Goal: Complete application form: Complete application form

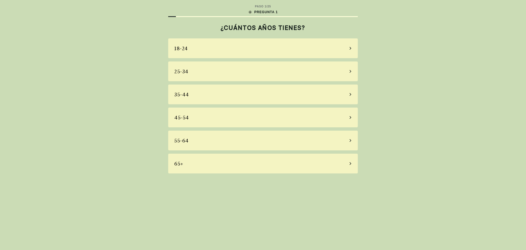
click at [186, 161] on div "65+" at bounding box center [263, 163] width 190 height 20
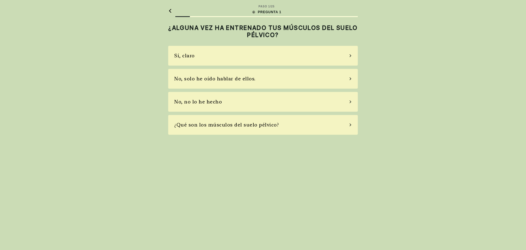
click at [180, 62] on div "Sí, claro" at bounding box center [263, 56] width 190 height 20
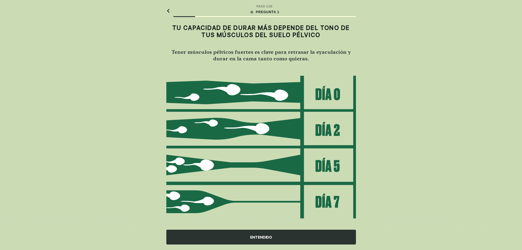
click at [252, 242] on div "ENTENDIDO" at bounding box center [261, 236] width 190 height 15
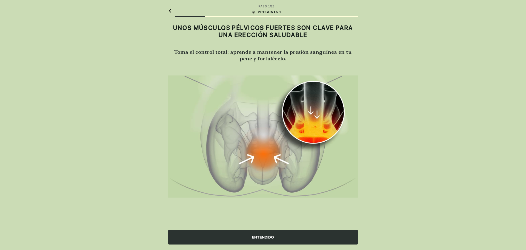
click at [266, 236] on font "ENTENDIDO" at bounding box center [263, 237] width 22 height 4
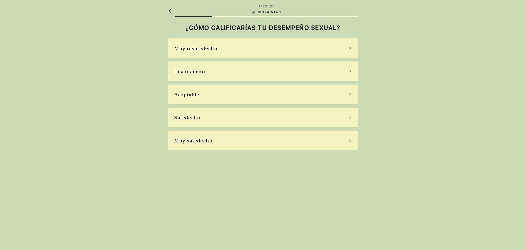
click at [189, 120] on font "Satisfecho" at bounding box center [187, 118] width 26 height 6
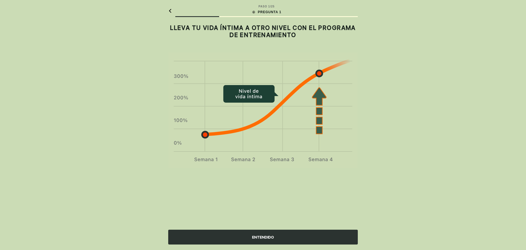
click at [266, 244] on div "ENTENDIDO" at bounding box center [263, 236] width 190 height 15
click at [266, 244] on div "PASO 1 / 25 PREGUNTA 1 LLEVA TU VIDA ÍNTIMA A OTRO NIVEL CON EL PROGRAMA DE ENT…" at bounding box center [263, 125] width 526 height 250
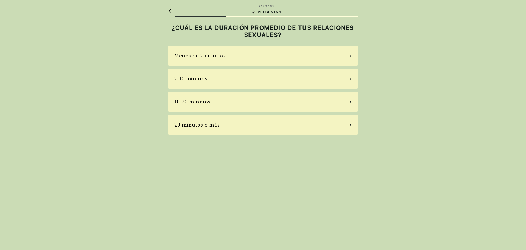
click at [237, 196] on div "PASO 1 / 25 PREGUNTA 1 ¿CUÁL ES LA DURACIÓN PROMEDIO DE TUS RELACIONES SEXUALES…" at bounding box center [263, 125] width 526 height 250
drag, startPoint x: 195, startPoint y: 122, endPoint x: 195, endPoint y: 125, distance: 3.0
click at [195, 125] on font "20 minutos o más" at bounding box center [196, 125] width 45 height 6
click at [184, 78] on font "A veces" at bounding box center [183, 79] width 19 height 6
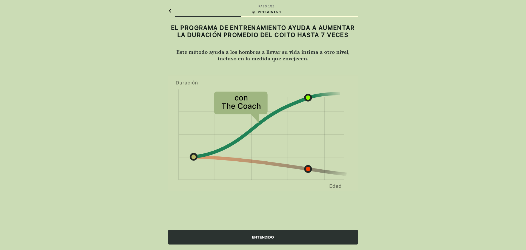
click at [270, 239] on font "ENTENDIDO" at bounding box center [263, 237] width 22 height 6
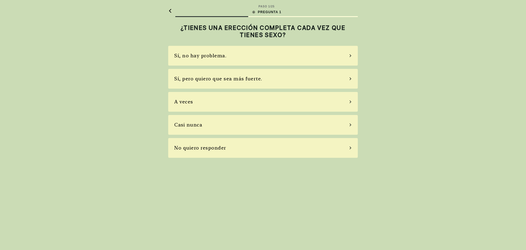
drag, startPoint x: 183, startPoint y: 104, endPoint x: 176, endPoint y: 99, distance: 7.9
drag, startPoint x: 176, startPoint y: 99, endPoint x: 144, endPoint y: 97, distance: 31.9
click at [144, 97] on div "PASO 1 / 25 PREGUNTA 1 ¿TIENES UNA ERECCIÓN COMPLETA CADA VEZ QUE TIENES SEXO? …" at bounding box center [263, 125] width 526 height 250
click at [178, 102] on font "A veces" at bounding box center [183, 102] width 19 height 6
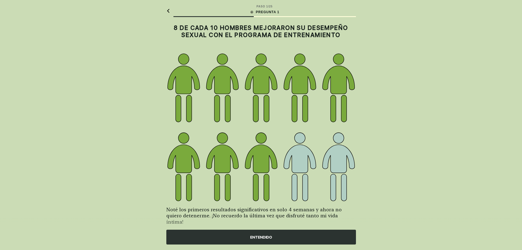
click at [263, 237] on font "ENTENDIDO" at bounding box center [261, 237] width 22 height 4
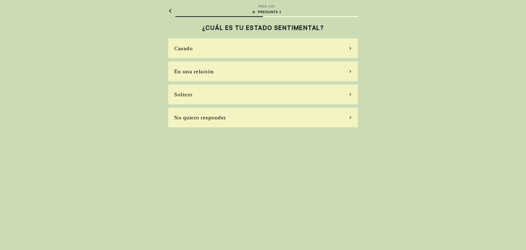
click at [195, 73] on font "En una relación" at bounding box center [194, 72] width 40 height 6
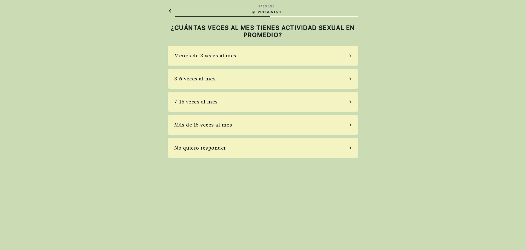
click at [176, 81] on font "3-6 veces al mes" at bounding box center [194, 79] width 41 height 6
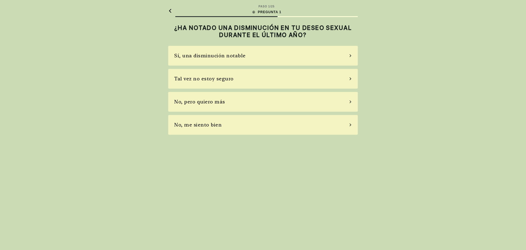
click at [192, 79] on font "Tal vez no estoy seguro" at bounding box center [203, 79] width 59 height 6
click at [180, 102] on font "No, no tomo" at bounding box center [190, 102] width 32 height 6
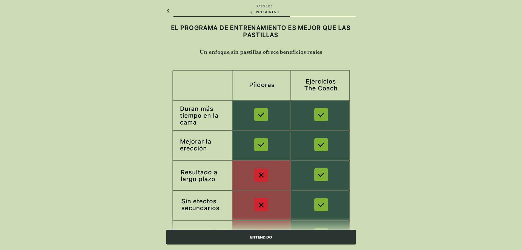
click at [271, 243] on div "ENTENDIDO" at bounding box center [261, 236] width 190 height 15
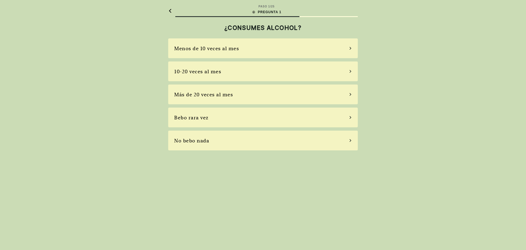
click at [177, 119] on font "Bebo rara vez" at bounding box center [191, 118] width 34 height 6
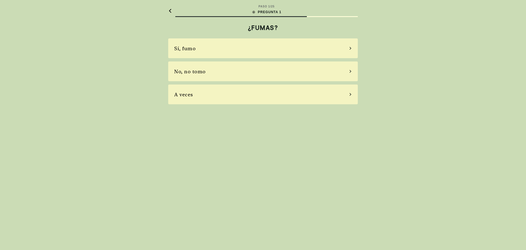
click at [178, 74] on font "No, no tomo" at bounding box center [190, 72] width 32 height 6
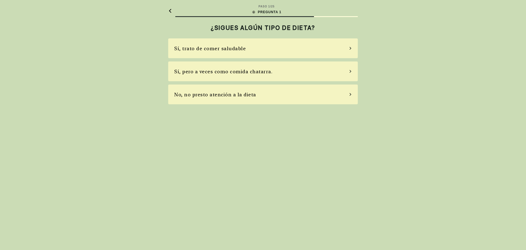
click at [186, 49] on font "Sí, trato de comer saludable" at bounding box center [210, 48] width 72 height 6
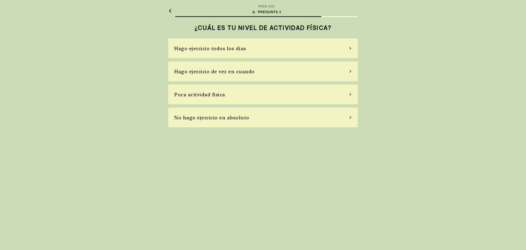
click at [186, 70] on font "Hago ejercicio de vez en cuando" at bounding box center [214, 72] width 81 height 6
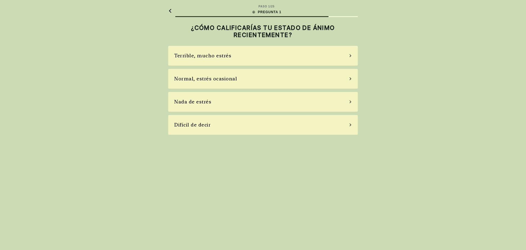
click at [181, 78] on font "Normal, estrés ocasional" at bounding box center [205, 79] width 63 height 6
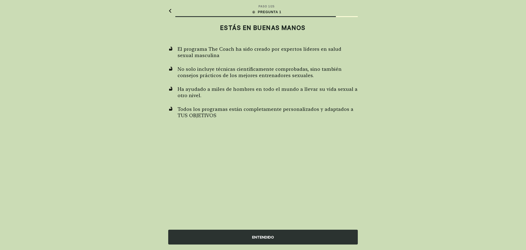
click at [243, 234] on div "ENTENDIDO" at bounding box center [263, 236] width 190 height 15
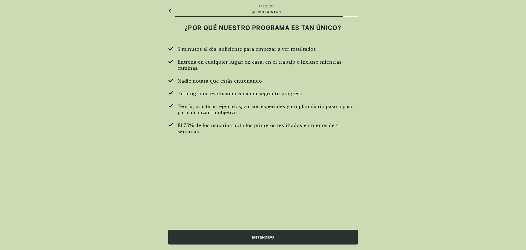
click at [265, 237] on font "ENTENDIDO" at bounding box center [263, 237] width 22 height 4
